Goal: Task Accomplishment & Management: Use online tool/utility

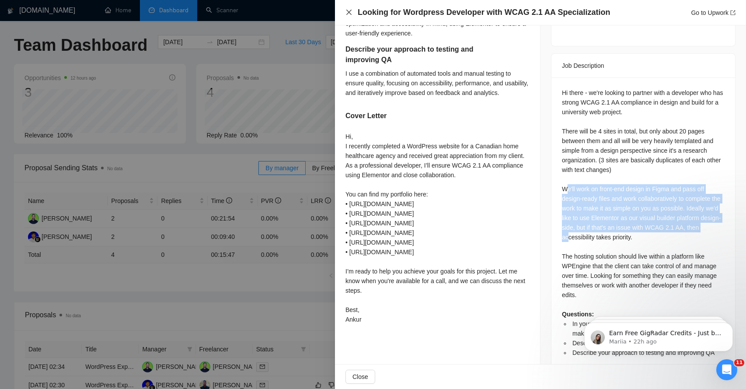
click at [349, 13] on icon "close" at bounding box center [348, 12] width 5 height 5
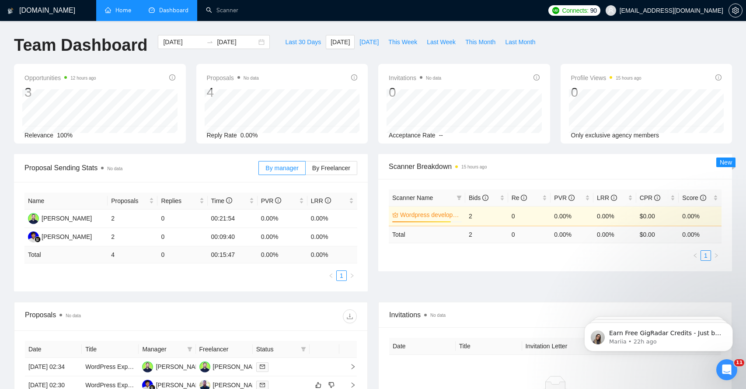
click at [115, 11] on link "Home" at bounding box center [118, 10] width 26 height 7
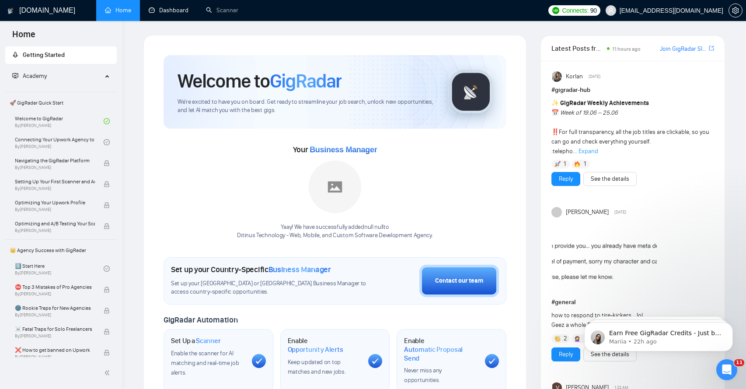
click at [163, 9] on link "Dashboard" at bounding box center [169, 10] width 40 height 7
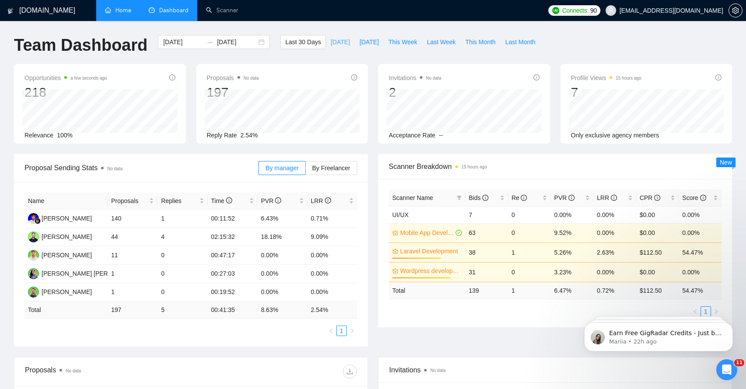
click at [330, 40] on span "[DATE]" at bounding box center [339, 42] width 19 height 10
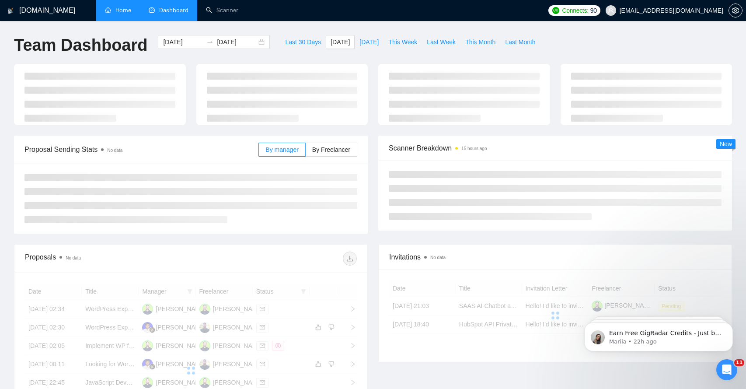
type input "[DATE]"
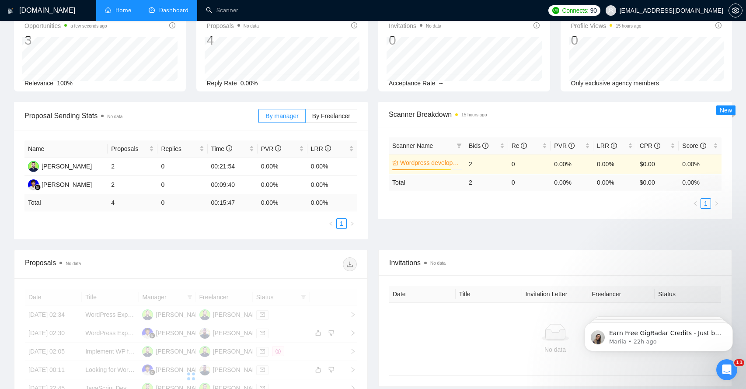
scroll to position [167, 0]
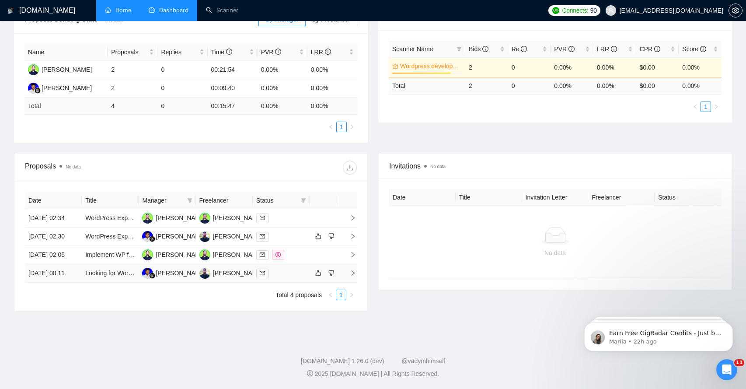
click at [350, 276] on icon "right" at bounding box center [353, 273] width 6 height 6
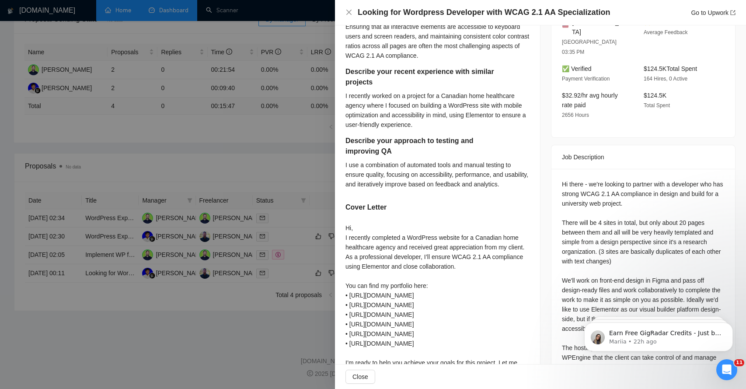
scroll to position [360, 0]
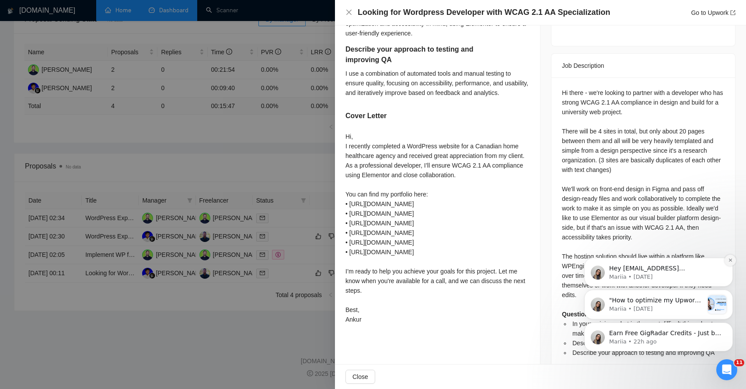
click at [731, 261] on icon "Dismiss notification" at bounding box center [729, 259] width 3 height 3
click at [731, 288] on button "Dismiss notification" at bounding box center [729, 291] width 11 height 11
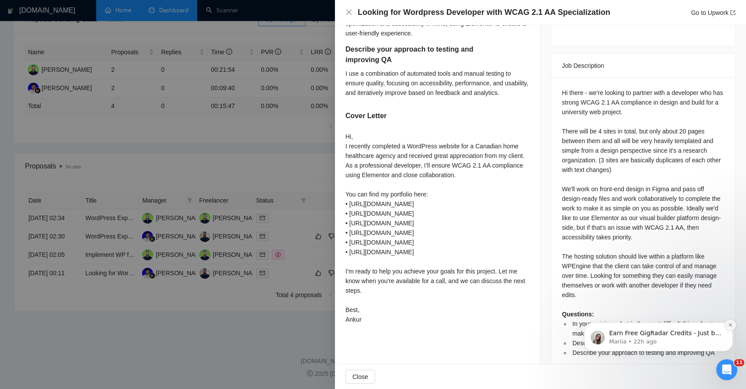
click at [730, 320] on button "Dismiss notification" at bounding box center [729, 324] width 11 height 11
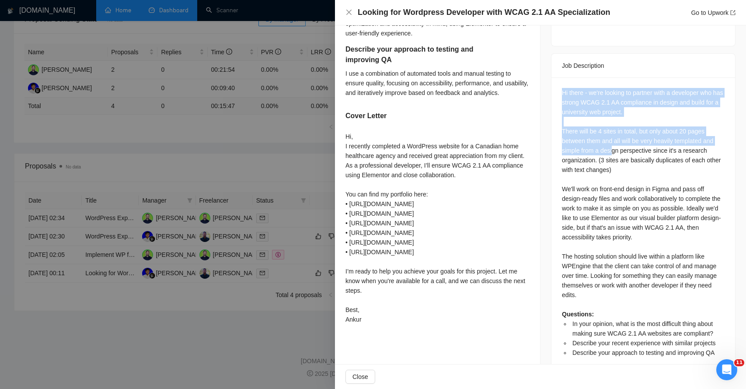
drag, startPoint x: 560, startPoint y: 71, endPoint x: 616, endPoint y: 139, distance: 88.2
click at [614, 135] on div "Hi there - we're looking to partner with a developer who has strong WCAG 2.1 AA…" at bounding box center [643, 225] width 184 height 296
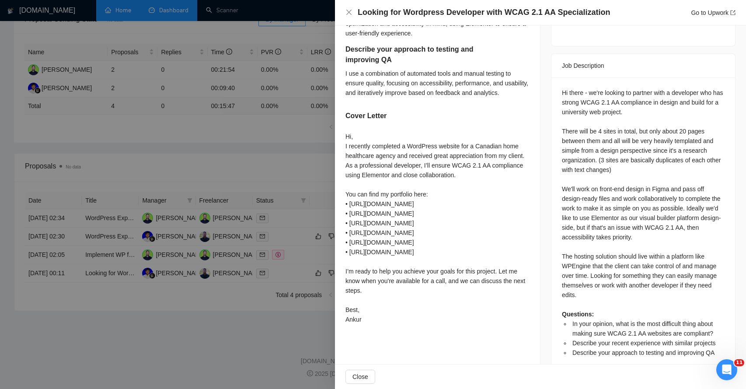
click at [581, 148] on div "Hi there - we're looking to partner with a developer who has strong WCAG 2.1 AA…" at bounding box center [643, 222] width 163 height 269
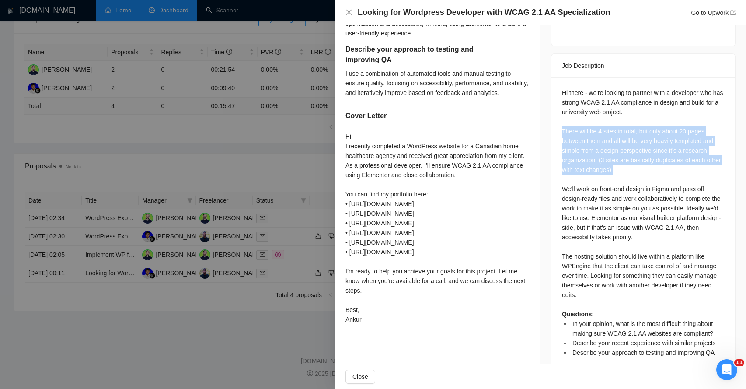
click at [581, 148] on div "Hi there - we're looking to partner with a developer who has strong WCAG 2.1 AA…" at bounding box center [643, 222] width 163 height 269
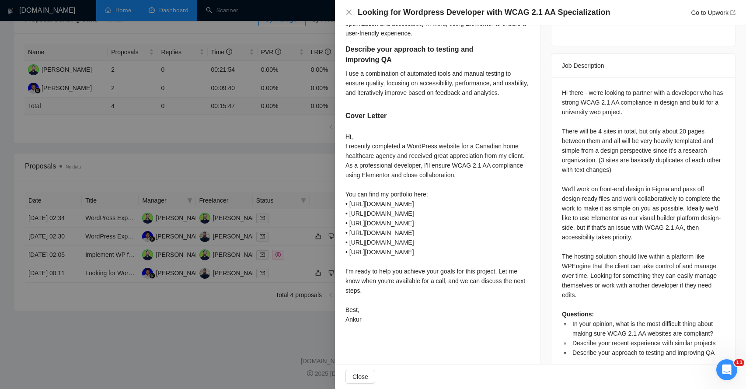
click at [569, 170] on div "Hi there - we're looking to partner with a developer who has strong WCAG 2.1 AA…" at bounding box center [643, 222] width 163 height 269
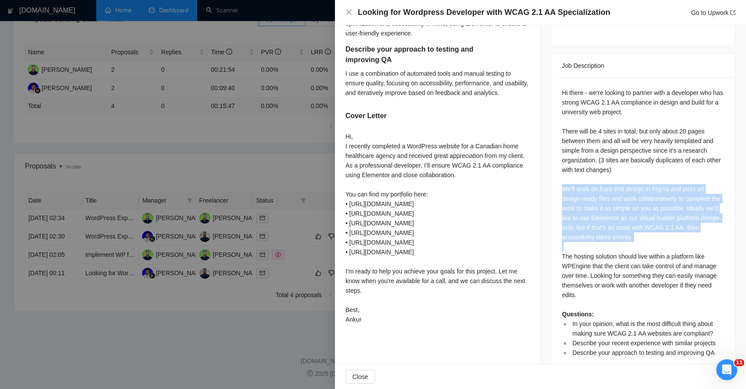
drag, startPoint x: 569, startPoint y: 170, endPoint x: 584, endPoint y: 224, distance: 55.9
click at [585, 226] on div "Hi there - we're looking to partner with a developer who has strong WCAG 2.1 AA…" at bounding box center [643, 222] width 163 height 269
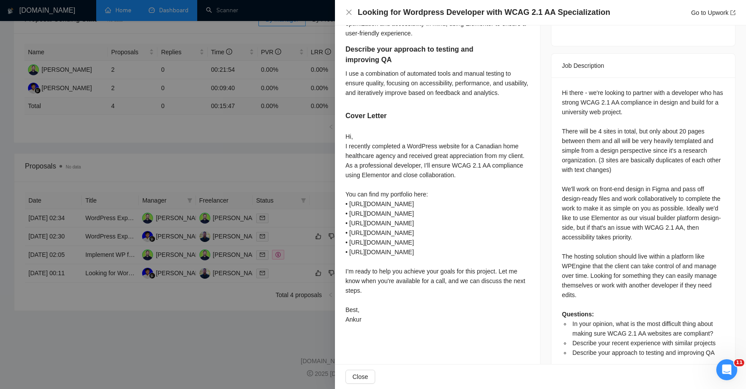
click at [566, 232] on div "Hi there - we're looking to partner with a developer who has strong WCAG 2.1 AA…" at bounding box center [643, 222] width 163 height 269
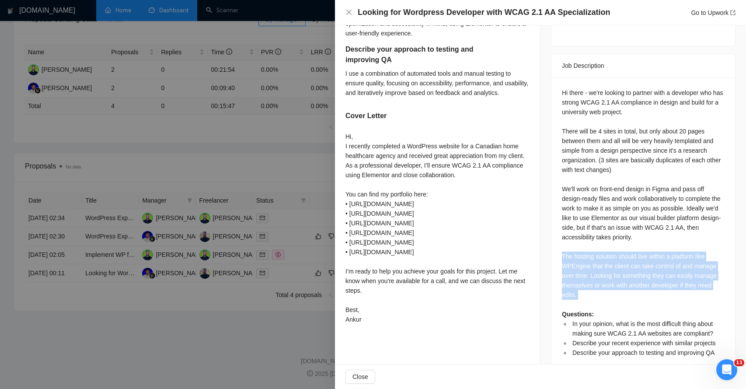
drag, startPoint x: 566, startPoint y: 232, endPoint x: 590, endPoint y: 272, distance: 46.8
click at [590, 273] on div "Hi there - we're looking to partner with a developer who has strong WCAG 2.1 AA…" at bounding box center [643, 222] width 163 height 269
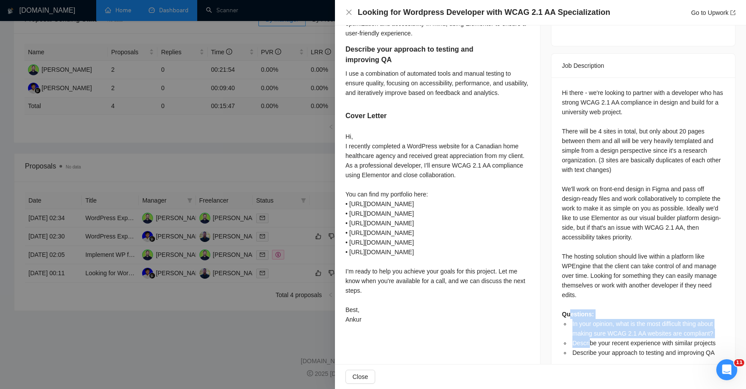
drag, startPoint x: 568, startPoint y: 291, endPoint x: 596, endPoint y: 329, distance: 46.6
click at [596, 328] on div "Hi there - we're looking to partner with a developer who has strong WCAG 2.1 AA…" at bounding box center [643, 222] width 163 height 269
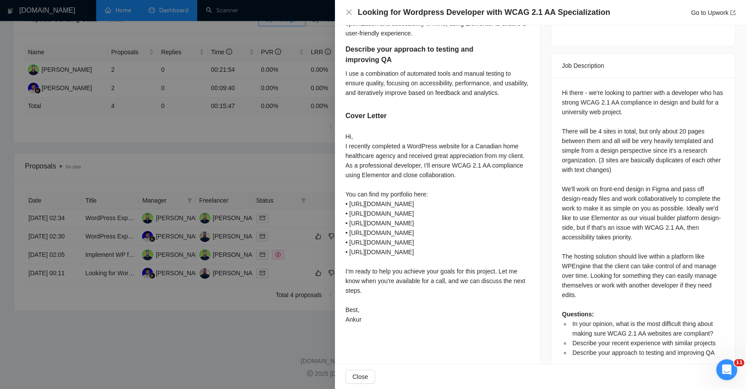
drag, startPoint x: 564, startPoint y: 72, endPoint x: 588, endPoint y: 107, distance: 42.7
click at [588, 106] on div "Hi there - we're looking to partner with a developer who has strong WCAG 2.1 AA…" at bounding box center [643, 222] width 163 height 269
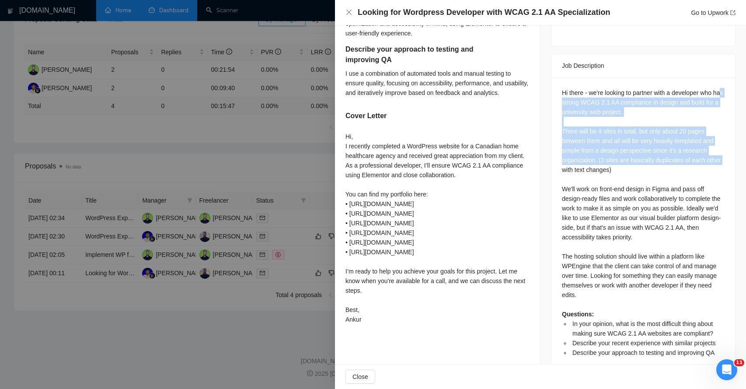
drag, startPoint x: 569, startPoint y: 82, endPoint x: 579, endPoint y: 143, distance: 61.9
click at [579, 143] on div "Hi there - we're looking to partner with a developer who has strong WCAG 2.1 AA…" at bounding box center [643, 222] width 163 height 269
click at [578, 119] on div "Hi there - we're looking to partner with a developer who has strong WCAG 2.1 AA…" at bounding box center [643, 222] width 163 height 269
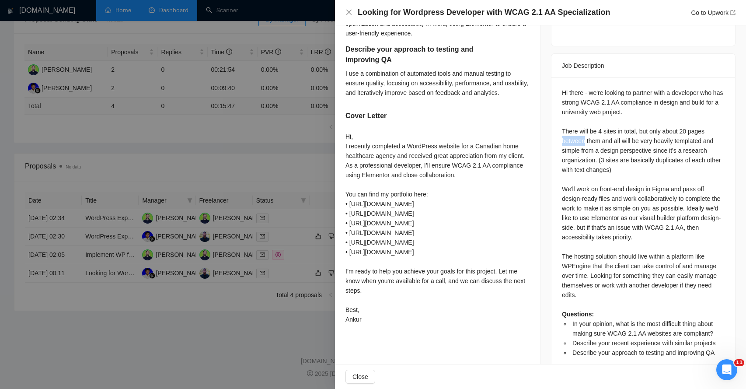
click at [578, 119] on div "Hi there - we're looking to partner with a developer who has strong WCAG 2.1 AA…" at bounding box center [643, 222] width 163 height 269
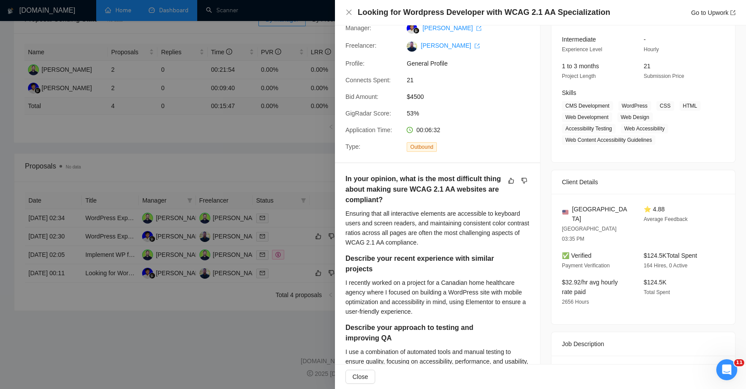
scroll to position [0, 0]
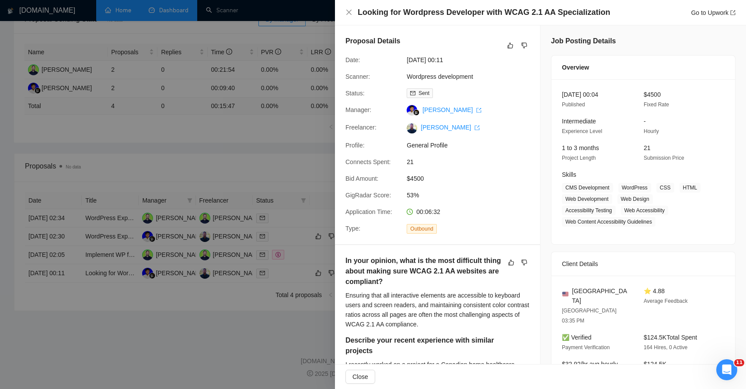
click at [504, 12] on h4 "Looking for Wordpress Developer with WCAG 2.1 AA Specialization" at bounding box center [484, 12] width 252 height 11
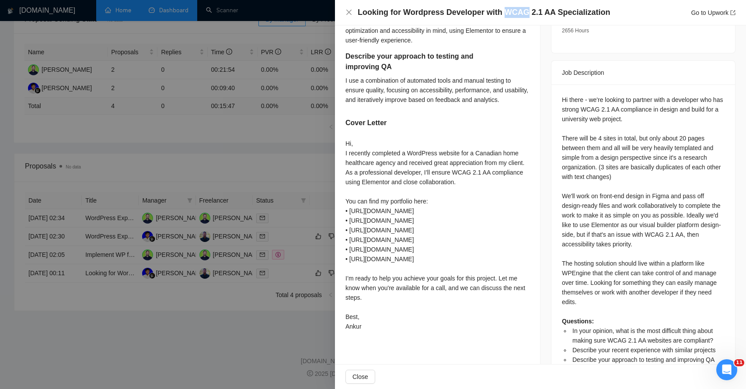
scroll to position [360, 0]
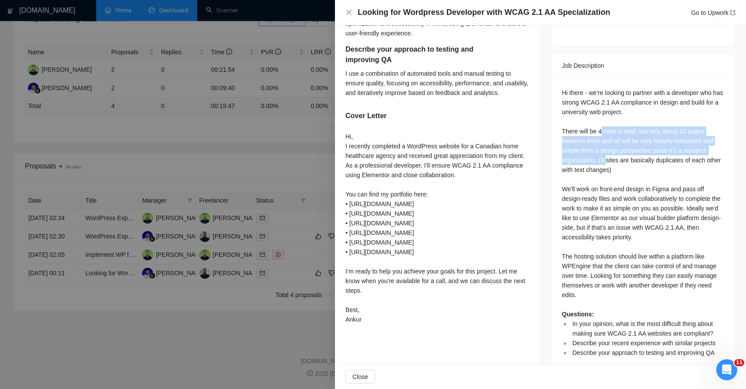
drag, startPoint x: 603, startPoint y: 115, endPoint x: 608, endPoint y: 139, distance: 25.3
click at [608, 139] on div "Hi there - we're looking to partner with a developer who has strong WCAG 2.1 AA…" at bounding box center [643, 222] width 163 height 269
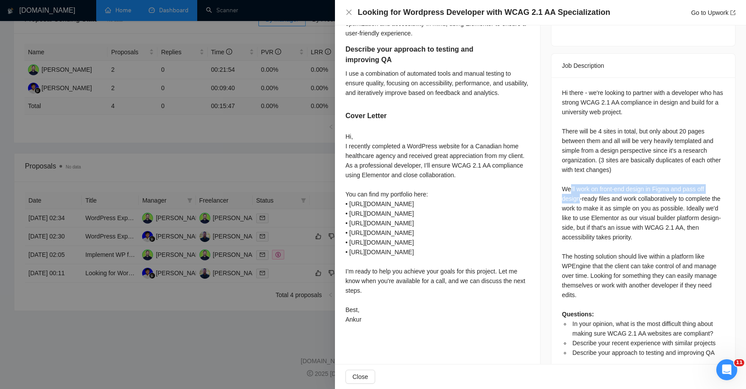
drag, startPoint x: 569, startPoint y: 168, endPoint x: 580, endPoint y: 181, distance: 16.8
click at [580, 181] on div "Hi there - we're looking to partner with a developer who has strong WCAG 2.1 AA…" at bounding box center [643, 222] width 163 height 269
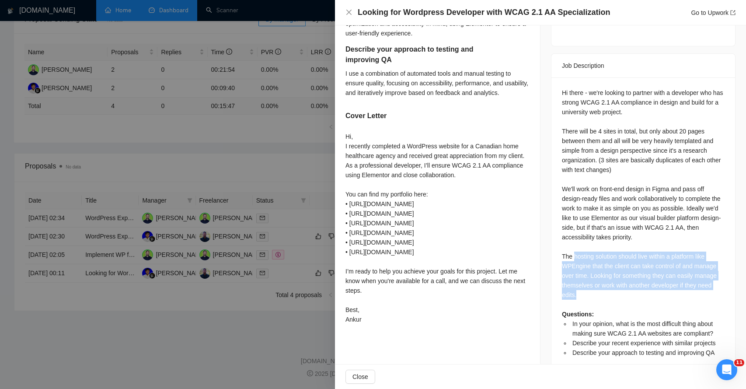
drag, startPoint x: 573, startPoint y: 235, endPoint x: 592, endPoint y: 271, distance: 40.3
click at [592, 271] on div "Hi there - we're looking to partner with a developer who has strong WCAG 2.1 AA…" at bounding box center [643, 222] width 163 height 269
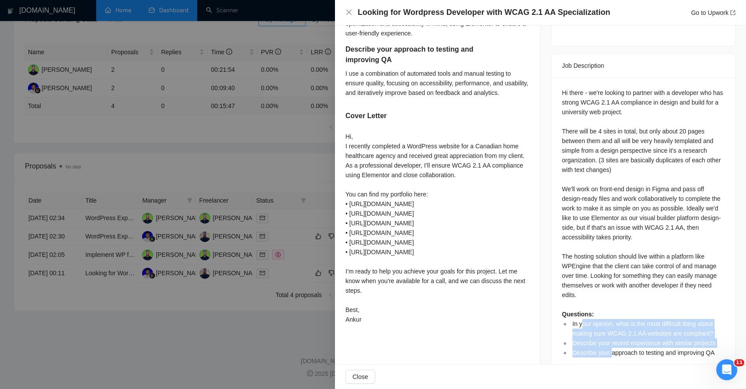
drag, startPoint x: 582, startPoint y: 303, endPoint x: 612, endPoint y: 327, distance: 38.8
click at [612, 328] on ul "In your opinion, what is the most difficult thing about making sure WCAG 2.1 AA…" at bounding box center [643, 338] width 163 height 38
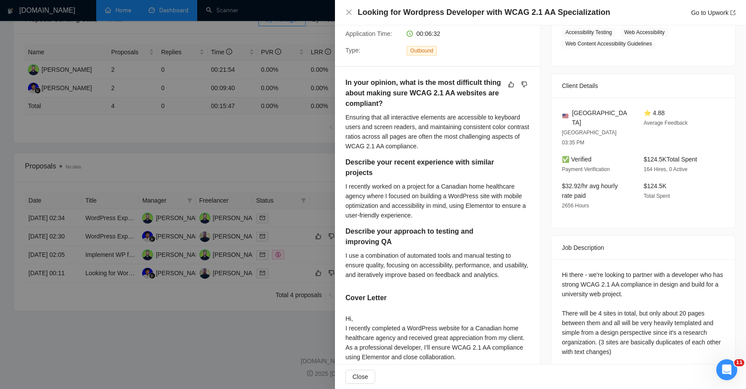
scroll to position [166, 0]
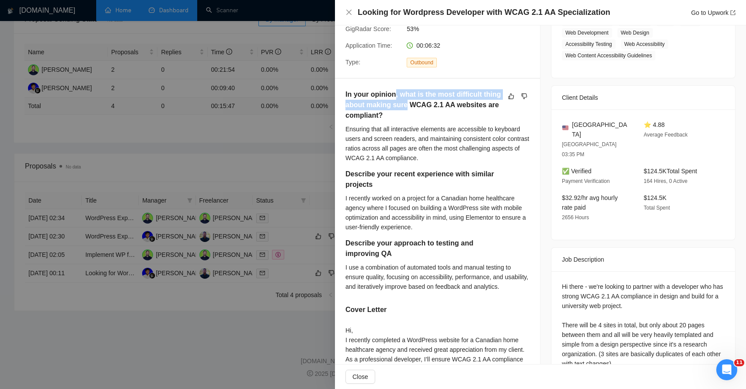
drag, startPoint x: 393, startPoint y: 94, endPoint x: 406, endPoint y: 108, distance: 19.2
click at [406, 108] on h5 "In your opinion, what is the most difficult thing about making sure WCAG 2.1 AA…" at bounding box center [423, 104] width 156 height 31
drag, startPoint x: 358, startPoint y: 130, endPoint x: 404, endPoint y: 132, distance: 45.5
click at [404, 132] on div "Ensuring that all interactive elements are accessible to keyboard users and scr…" at bounding box center [437, 143] width 184 height 38
drag, startPoint x: 362, startPoint y: 139, endPoint x: 402, endPoint y: 139, distance: 39.3
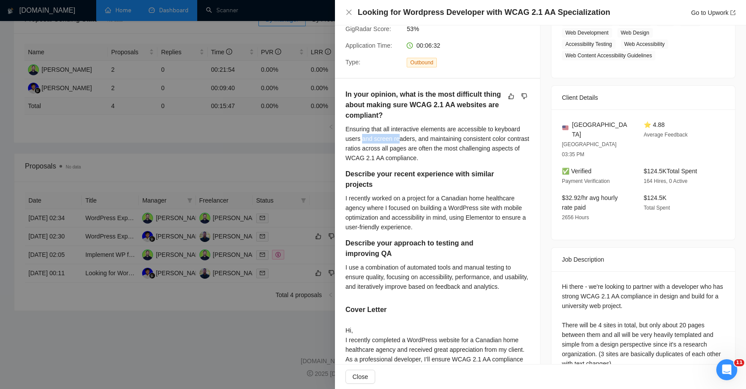
click at [402, 139] on div "Ensuring that all interactive elements are accessible to keyboard users and scr…" at bounding box center [437, 143] width 184 height 38
drag, startPoint x: 427, startPoint y: 140, endPoint x: 465, endPoint y: 140, distance: 38.0
click at [465, 140] on div "Ensuring that all interactive elements are accessible to keyboard users and scr…" at bounding box center [437, 143] width 184 height 38
drag, startPoint x: 372, startPoint y: 147, endPoint x: 391, endPoint y: 156, distance: 21.3
click at [391, 156] on div "Ensuring that all interactive elements are accessible to keyboard users and scr…" at bounding box center [437, 143] width 184 height 38
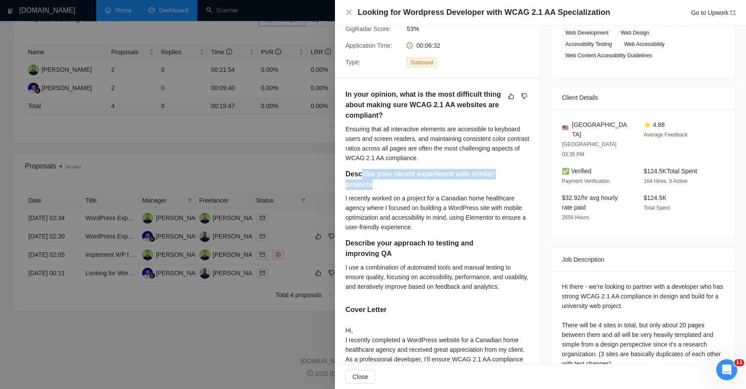
drag, startPoint x: 360, startPoint y: 174, endPoint x: 444, endPoint y: 179, distance: 83.6
click at [444, 179] on h5 "Describe your recent experience with similar projects" at bounding box center [423, 179] width 156 height 21
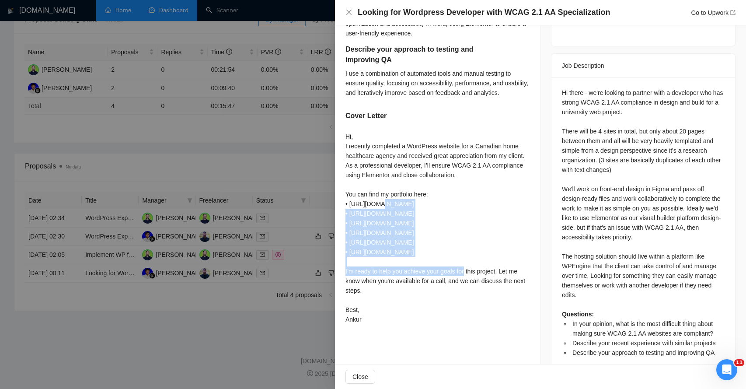
drag, startPoint x: 378, startPoint y: 212, endPoint x: 395, endPoint y: 259, distance: 49.8
click at [395, 259] on div "Hi, I recently completed a WordPress website for a Canadian home healthcare age…" at bounding box center [437, 228] width 184 height 192
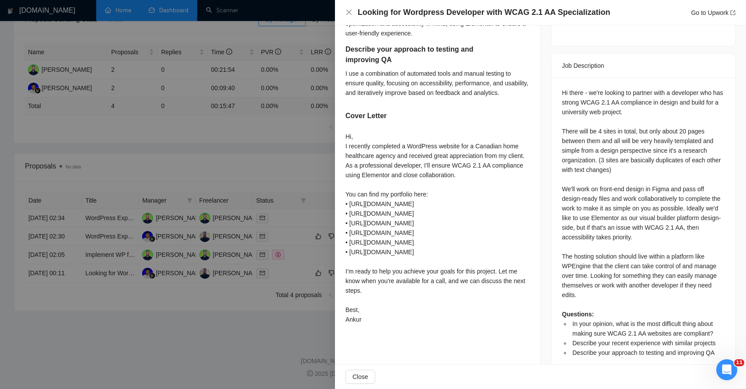
click at [374, 206] on div "Hi, I recently completed a WordPress website for a Canadian home healthcare age…" at bounding box center [437, 228] width 184 height 192
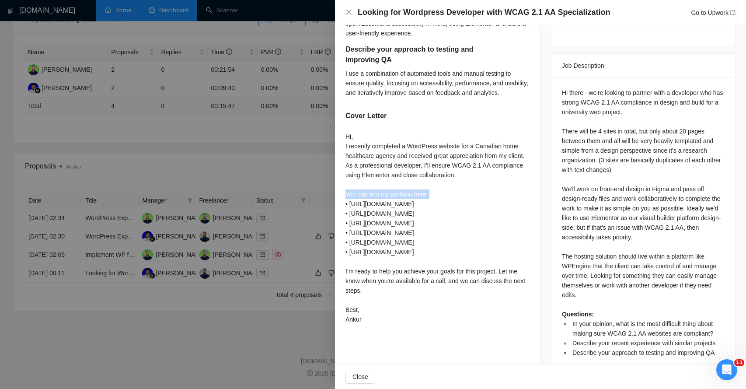
click at [374, 206] on div "Hi, I recently completed a WordPress website for a Canadian home healthcare age…" at bounding box center [437, 228] width 184 height 192
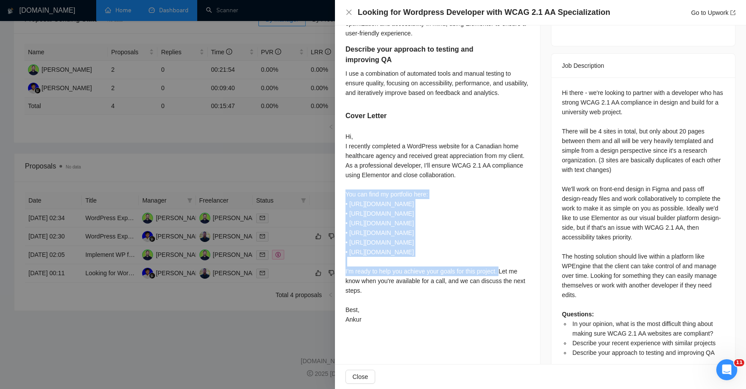
drag, startPoint x: 438, startPoint y: 261, endPoint x: 342, endPoint y: 205, distance: 111.8
click at [343, 205] on div "In your opinion, what is the most difficult thing about making sure WCAG 2.1 AA…" at bounding box center [437, 111] width 205 height 453
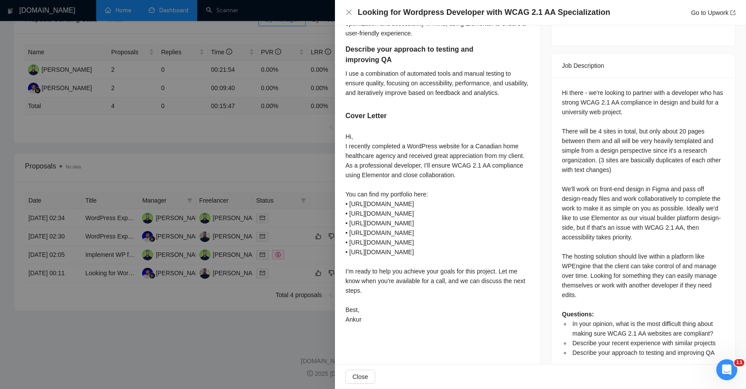
click at [380, 164] on div "Hi, I recently completed a WordPress website for a Canadian home healthcare age…" at bounding box center [437, 228] width 184 height 192
drag, startPoint x: 422, startPoint y: 156, endPoint x: 479, endPoint y: 157, distance: 56.4
click at [479, 158] on div "Hi, I recently completed a WordPress website for a Canadian home healthcare age…" at bounding box center [437, 228] width 184 height 192
drag, startPoint x: 491, startPoint y: 154, endPoint x: 519, endPoint y: 154, distance: 27.5
click at [518, 154] on div "Hi, I recently completed a WordPress website for a Canadian home healthcare age…" at bounding box center [437, 228] width 184 height 192
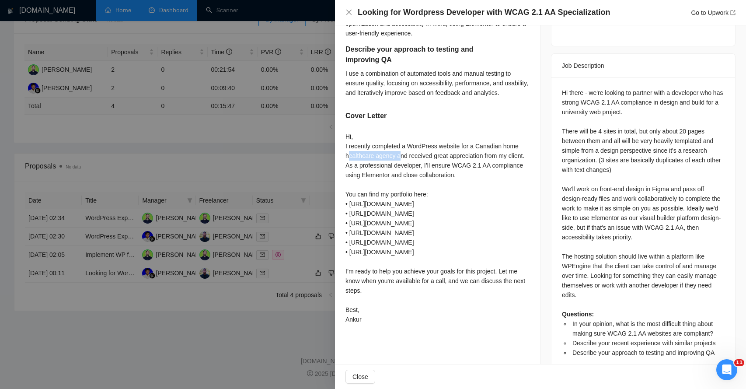
drag, startPoint x: 349, startPoint y: 169, endPoint x: 402, endPoint y: 167, distance: 52.5
click at [402, 168] on div "Hi, I recently completed a WordPress website for a Canadian home healthcare age…" at bounding box center [437, 228] width 184 height 192
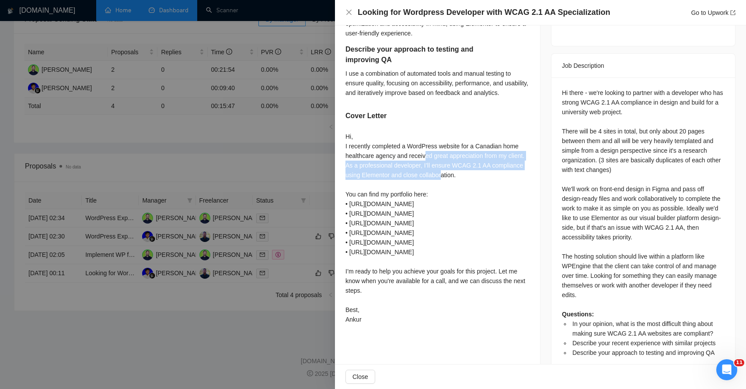
drag, startPoint x: 429, startPoint y: 167, endPoint x: 480, endPoint y: 184, distance: 54.5
click at [480, 185] on div "Hi, I recently completed a WordPress website for a Canadian home healthcare age…" at bounding box center [437, 228] width 184 height 192
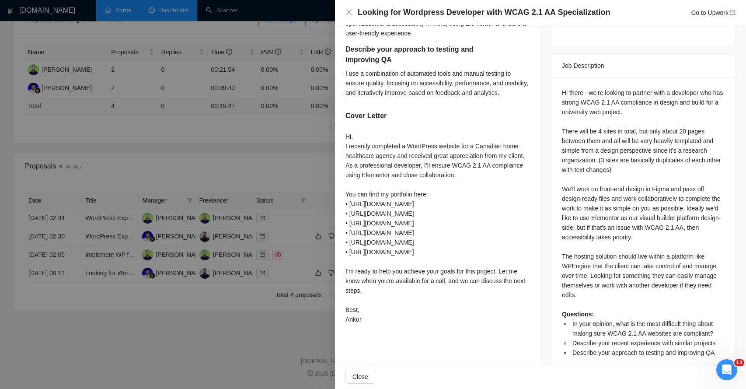
click at [475, 168] on div "Hi, I recently completed a WordPress website for a Canadian home healthcare age…" at bounding box center [437, 228] width 184 height 192
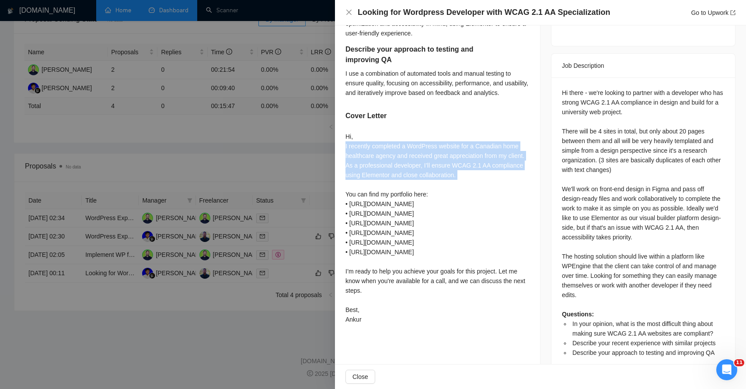
click at [475, 168] on div "Hi, I recently completed a WordPress website for a Canadian home healthcare age…" at bounding box center [437, 228] width 184 height 192
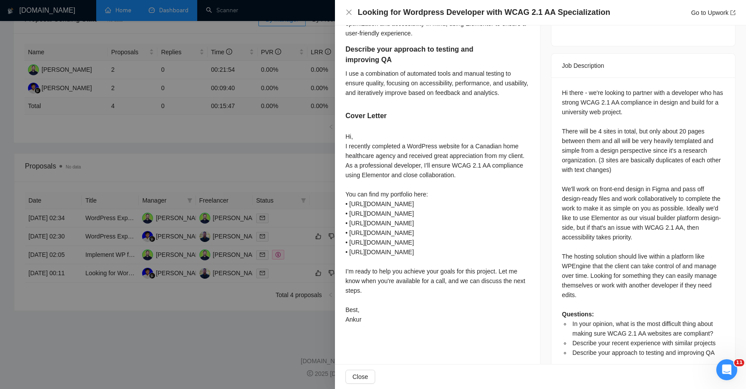
click at [385, 282] on div "Hi, I recently completed a WordPress website for a Canadian home healthcare age…" at bounding box center [437, 228] width 184 height 192
click at [359, 373] on span "Close" at bounding box center [360, 377] width 16 height 10
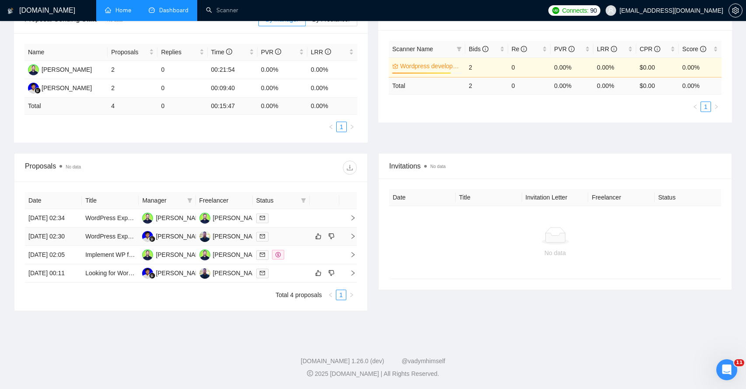
click at [352, 233] on icon "right" at bounding box center [353, 236] width 6 height 6
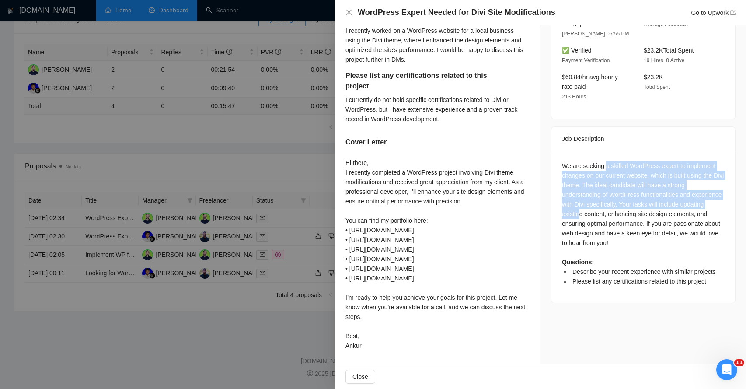
drag, startPoint x: 605, startPoint y: 151, endPoint x: 605, endPoint y: 206, distance: 55.1
click at [606, 207] on div "We are seeking a skilled WordPress expert to implement changes on our current w…" at bounding box center [643, 223] width 163 height 125
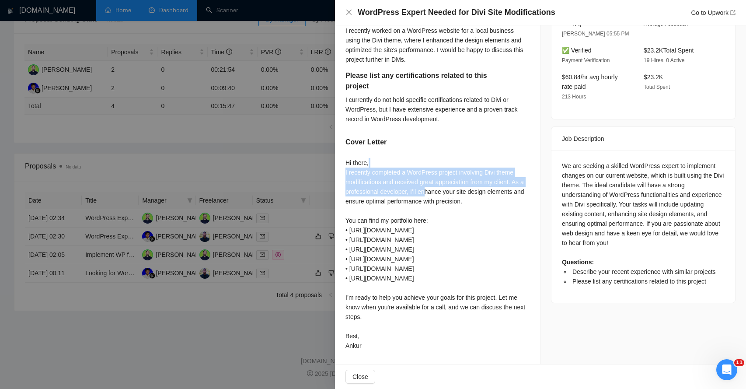
drag, startPoint x: 404, startPoint y: 167, endPoint x: 431, endPoint y: 194, distance: 38.6
click at [431, 194] on div "Hi there, I recently completed a WordPress project involving Divi theme modific…" at bounding box center [437, 254] width 184 height 192
click at [388, 189] on div "Hi there, I recently completed a WordPress project involving Divi theme modific…" at bounding box center [437, 254] width 184 height 192
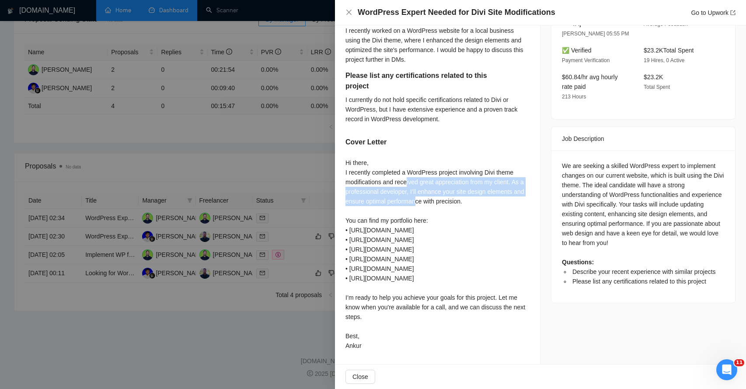
drag, startPoint x: 408, startPoint y: 185, endPoint x: 430, endPoint y: 198, distance: 25.5
click at [430, 198] on div "Hi there, I recently completed a WordPress project involving Divi theme modific…" at bounding box center [437, 254] width 184 height 192
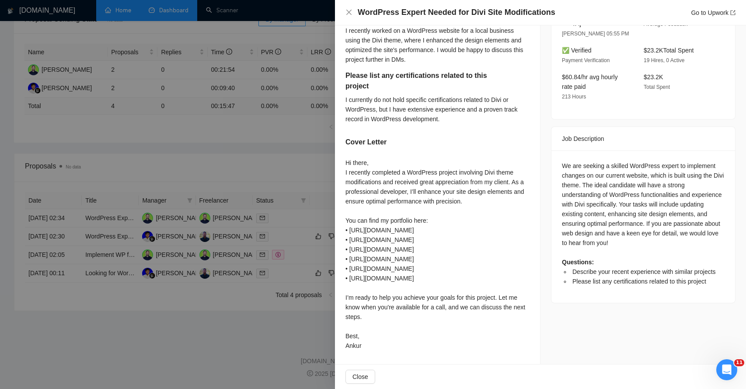
click at [250, 363] on div at bounding box center [373, 194] width 746 height 389
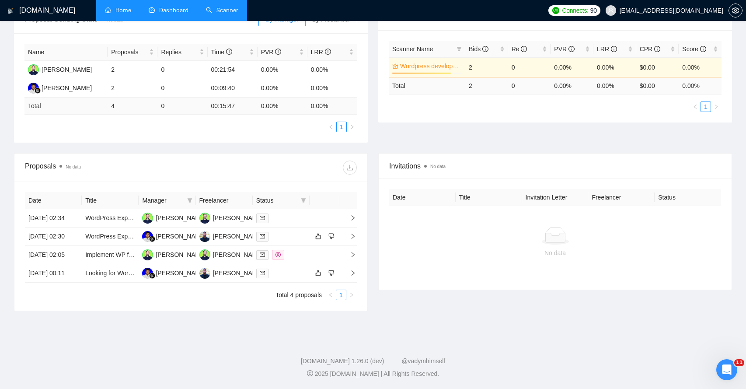
click at [230, 14] on link "Scanner" at bounding box center [222, 10] width 32 height 7
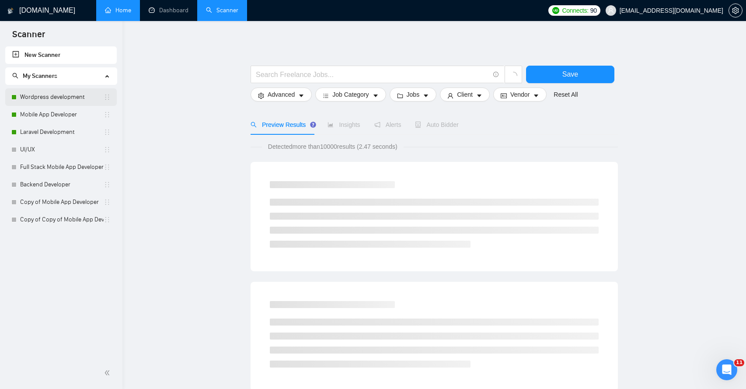
click at [57, 101] on link "Wordpress development" at bounding box center [61, 96] width 83 height 17
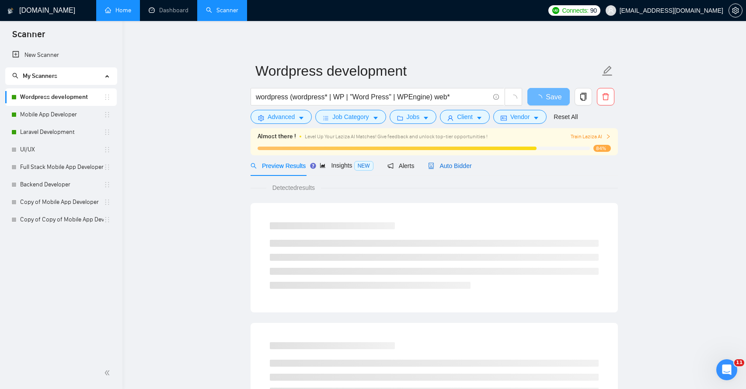
click at [463, 165] on span "Auto Bidder" at bounding box center [449, 165] width 43 height 7
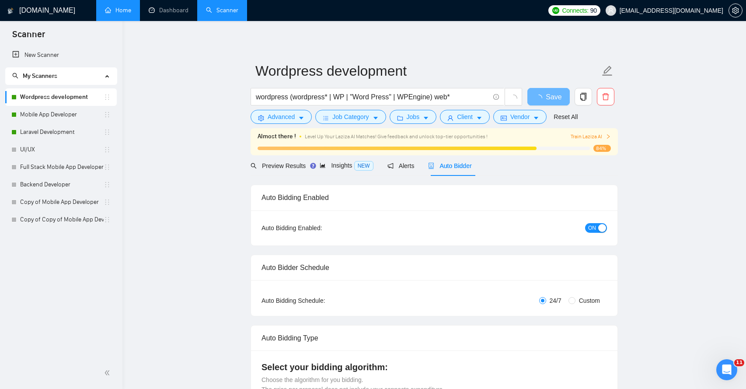
radio input "false"
radio input "true"
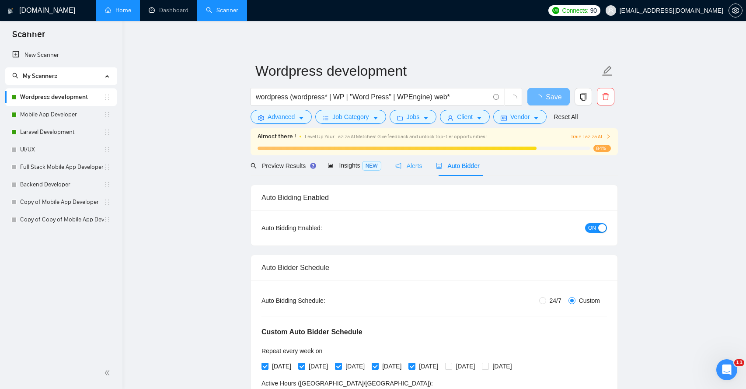
drag, startPoint x: 464, startPoint y: 167, endPoint x: 417, endPoint y: 167, distance: 47.2
click at [464, 167] on span "Auto Bidder" at bounding box center [457, 165] width 43 height 7
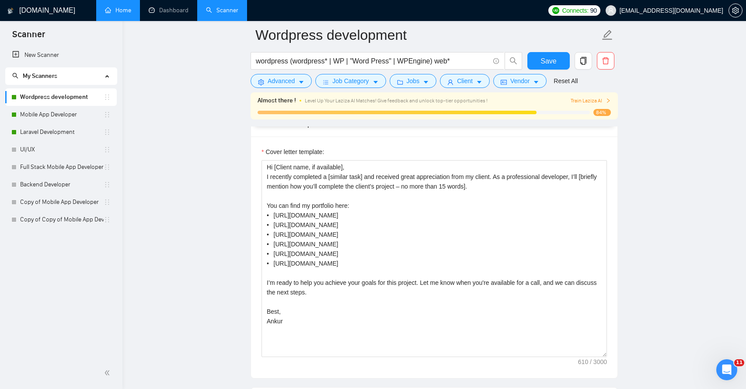
scroll to position [1103, 0]
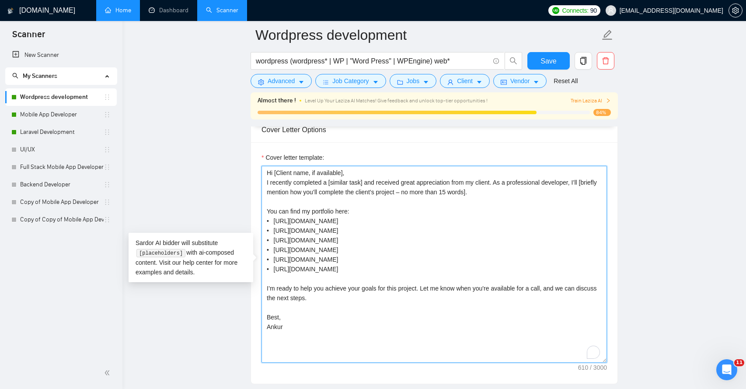
drag, startPoint x: 267, startPoint y: 180, endPoint x: 323, endPoint y: 193, distance: 57.5
click at [324, 197] on textarea "Hi [Client name, if available], I recently completed a [similar task] and recei…" at bounding box center [433, 264] width 345 height 197
click at [354, 184] on textarea "Hi [Client name, if available], I recently completed a [similar task] and recei…" at bounding box center [433, 264] width 345 height 197
click at [382, 185] on textarea "Hi [Client name, if available], I recently completed a [similar task] and recei…" at bounding box center [433, 264] width 345 height 197
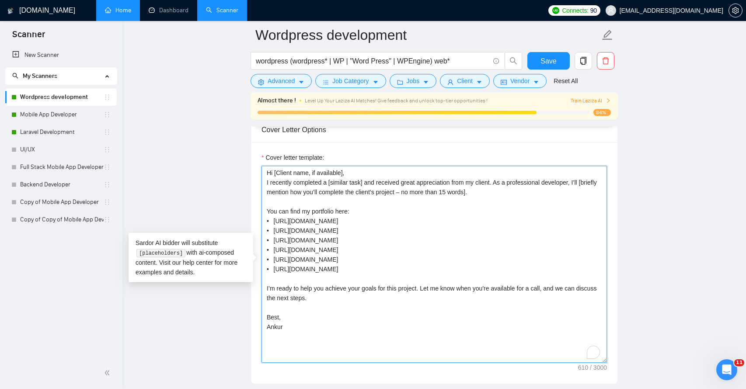
click at [382, 185] on textarea "Hi [Client name, if available], I recently completed a [similar task] and recei…" at bounding box center [433, 264] width 345 height 197
click at [428, 185] on textarea "Hi [Client name, if available], I recently completed a [similar task] and recei…" at bounding box center [433, 264] width 345 height 197
drag, startPoint x: 469, startPoint y: 182, endPoint x: 500, endPoint y: 181, distance: 30.6
click at [500, 182] on textarea "Hi [Client name, if available], I recently completed a [similar task] and recei…" at bounding box center [433, 264] width 345 height 197
drag, startPoint x: 523, startPoint y: 184, endPoint x: 559, endPoint y: 182, distance: 36.8
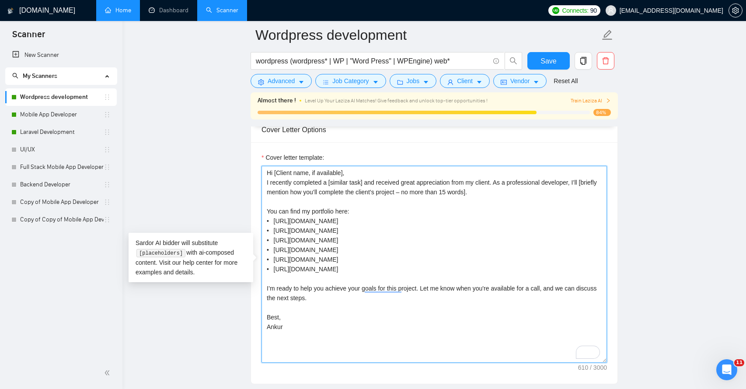
click at [559, 182] on textarea "Hi [Client name, if available], I recently completed a [similar task] and recei…" at bounding box center [433, 264] width 345 height 197
drag, startPoint x: 289, startPoint y: 193, endPoint x: 401, endPoint y: 194, distance: 112.3
click at [403, 194] on textarea "Hi [Client name, if available], I recently completed a [similar task] and recei…" at bounding box center [433, 264] width 345 height 197
click at [426, 212] on textarea "Hi [Client name, if available], I recently completed a [similar task] and recei…" at bounding box center [433, 264] width 345 height 197
drag, startPoint x: 269, startPoint y: 211, endPoint x: 348, endPoint y: 283, distance: 107.0
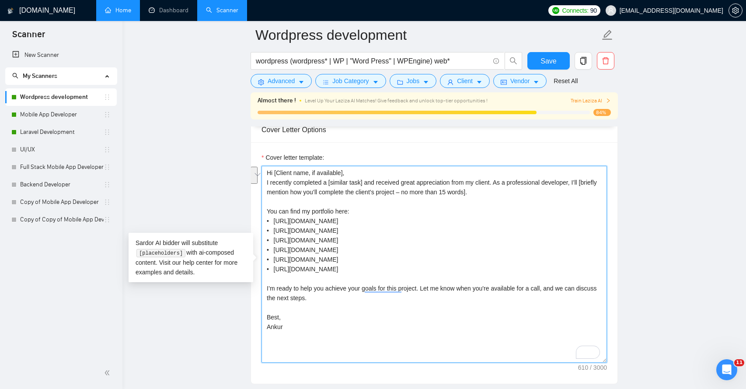
click at [350, 283] on textarea "Hi [Client name, if available], I recently completed a [similar task] and recei…" at bounding box center [433, 264] width 345 height 197
click at [398, 277] on textarea "Hi [Client name, if available], I recently completed a [similar task] and recei…" at bounding box center [433, 264] width 345 height 197
click at [267, 211] on textarea "Hi [Client name, if available], I recently completed a [similar task] and recei…" at bounding box center [433, 264] width 345 height 197
drag, startPoint x: 380, startPoint y: 232, endPoint x: 385, endPoint y: 233, distance: 4.8
click at [385, 233] on textarea "Hi [Client name, if available], I recently completed a [similar task] and recei…" at bounding box center [433, 264] width 345 height 197
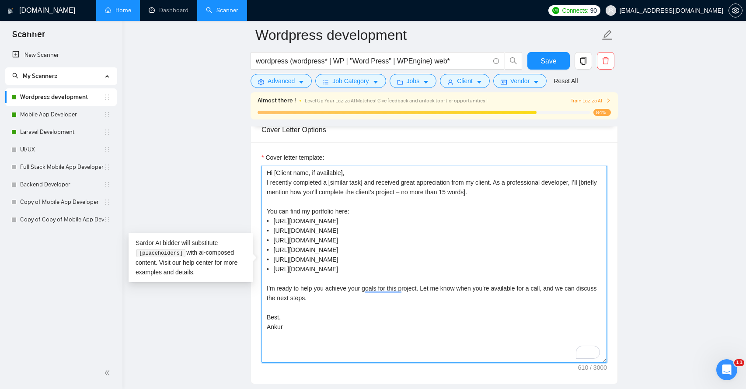
click at [346, 242] on textarea "Hi [Client name, if available], I recently completed a [similar task] and recei…" at bounding box center [433, 264] width 345 height 197
click at [373, 249] on textarea "Hi [Client name, if available], I recently completed a [similar task] and recei…" at bounding box center [433, 264] width 345 height 197
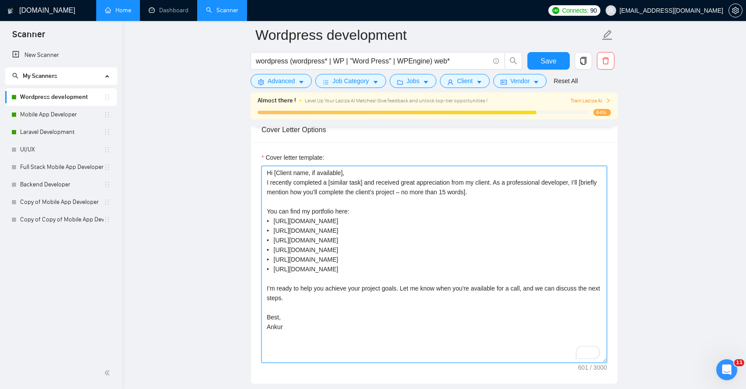
click at [363, 304] on textarea "Hi [Client name, if available], I recently completed a [similar task] and recei…" at bounding box center [433, 264] width 345 height 197
type textarea "Hi [Client name, if available], I recently completed a [similar task] and recei…"
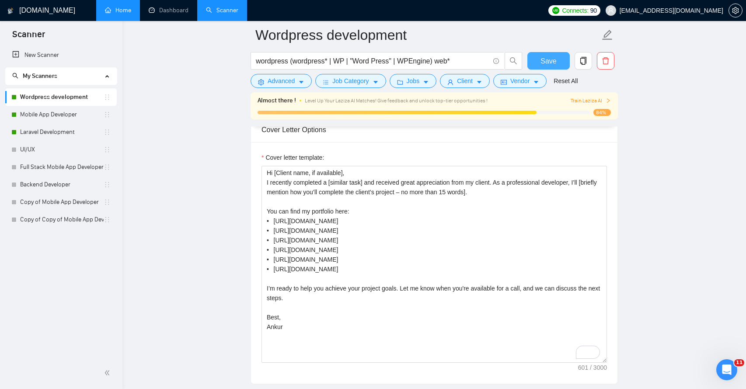
click at [544, 60] on span "Save" at bounding box center [548, 61] width 16 height 11
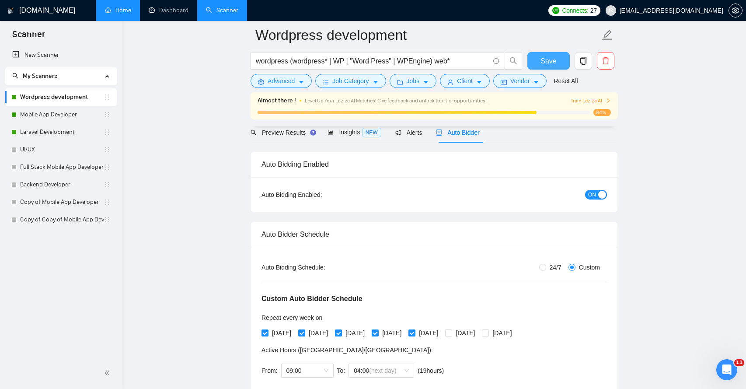
scroll to position [0, 0]
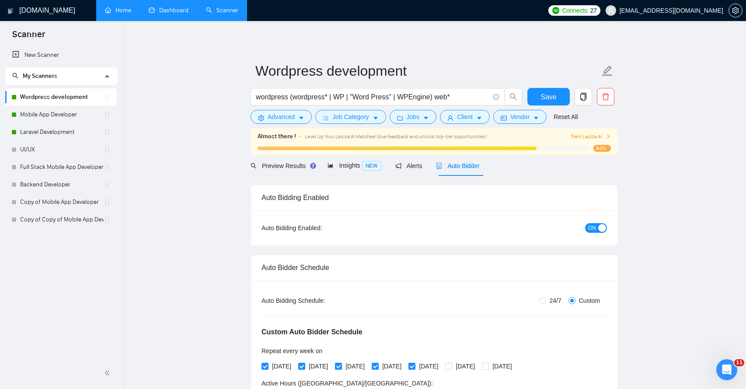
click at [169, 14] on link "Dashboard" at bounding box center [169, 10] width 40 height 7
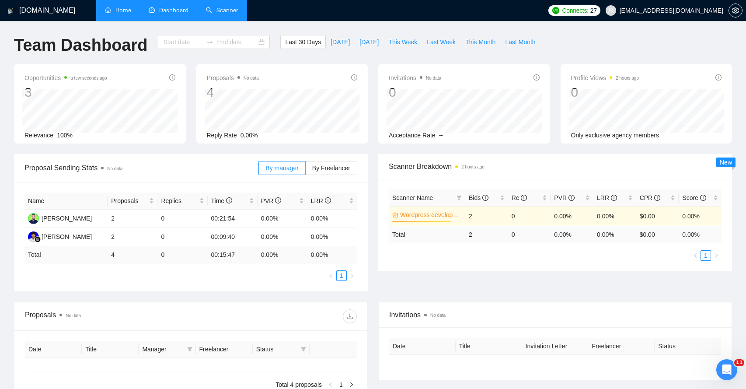
type input "[DATE]"
